Goal: Information Seeking & Learning: Learn about a topic

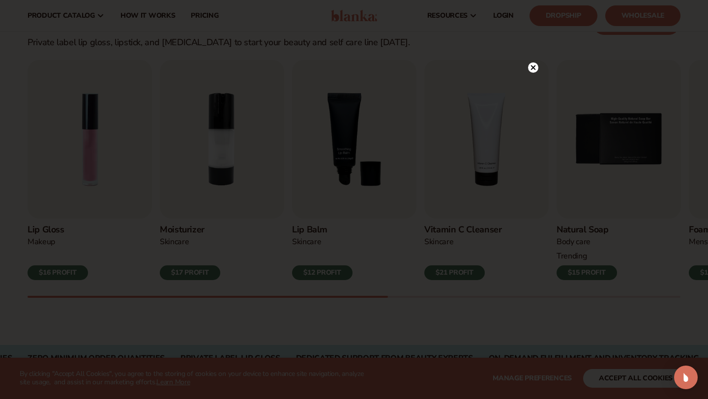
scroll to position [270, 0]
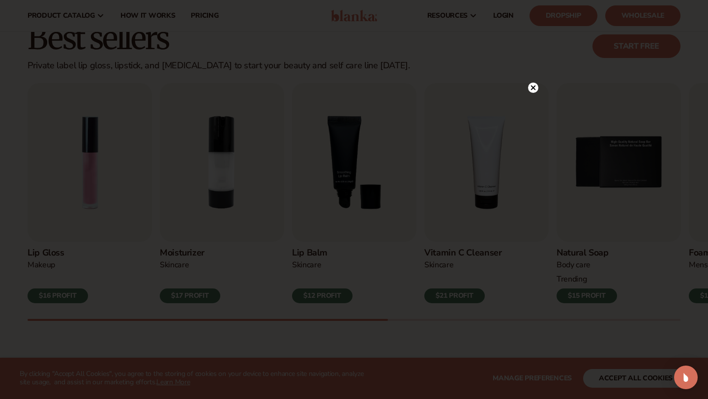
click at [537, 86] on circle at bounding box center [533, 88] width 10 height 10
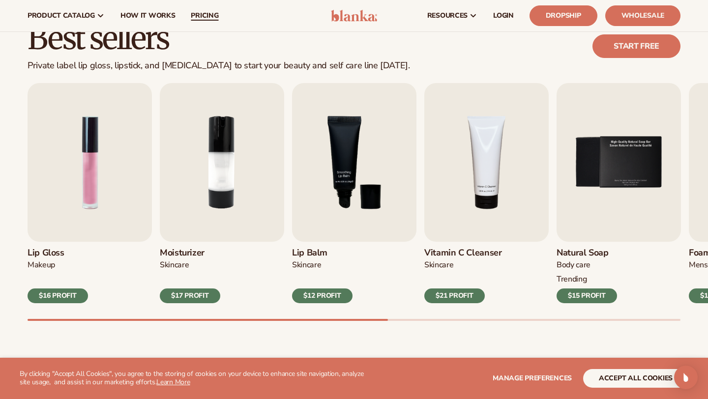
click at [201, 16] on span "pricing" at bounding box center [205, 16] width 28 height 8
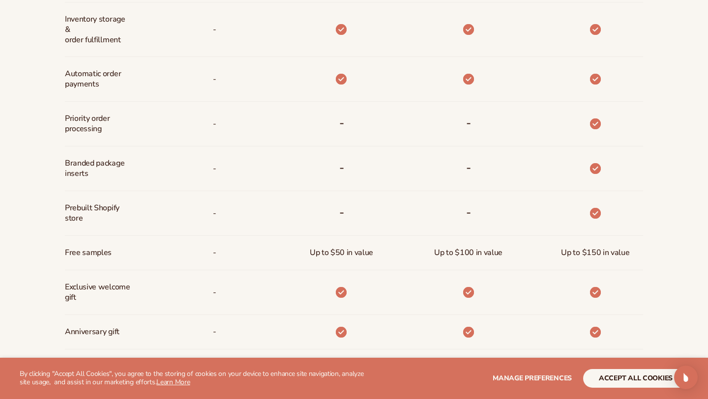
scroll to position [785, 0]
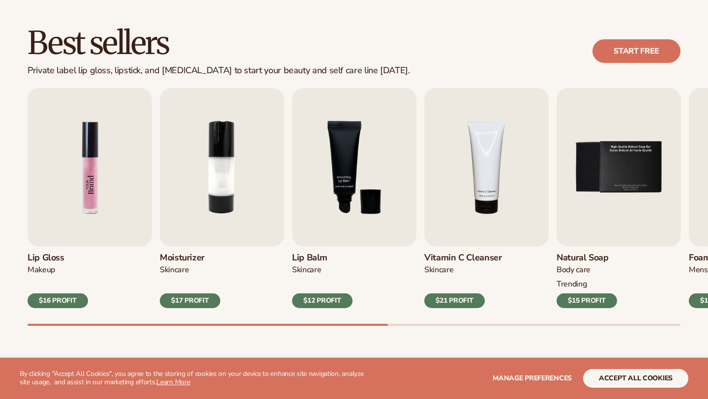
scroll to position [270, 0]
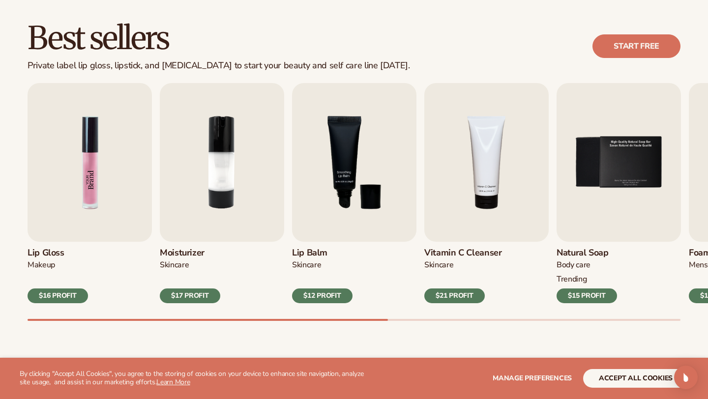
click at [60, 176] on img "1 / 9" at bounding box center [90, 162] width 124 height 159
